Goal: Transaction & Acquisition: Purchase product/service

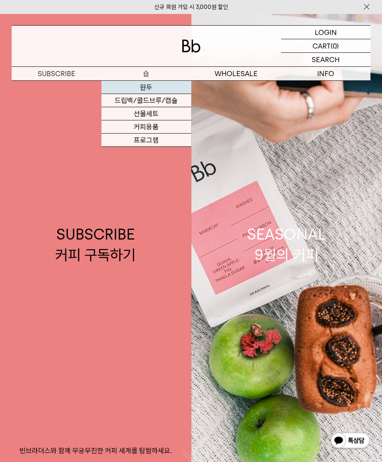
click at [153, 82] on link "원두" at bounding box center [146, 87] width 90 height 13
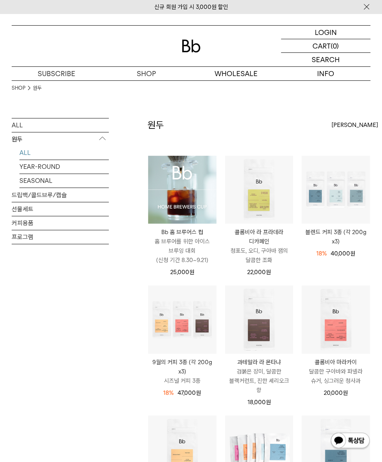
click at [171, 185] on img at bounding box center [182, 190] width 68 height 68
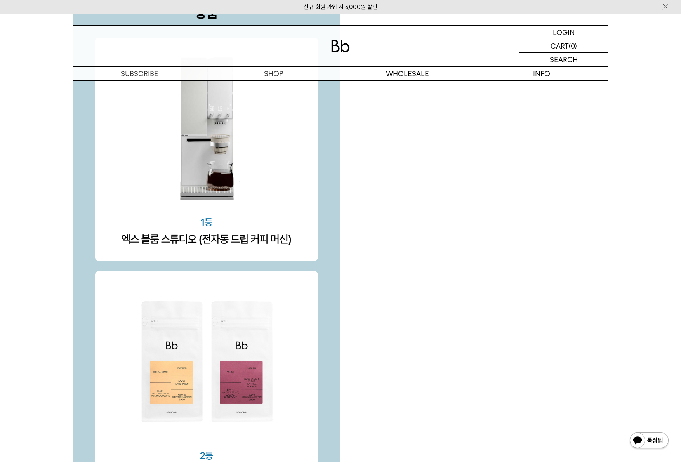
scroll to position [2411, 0]
